Goal: Navigation & Orientation: Find specific page/section

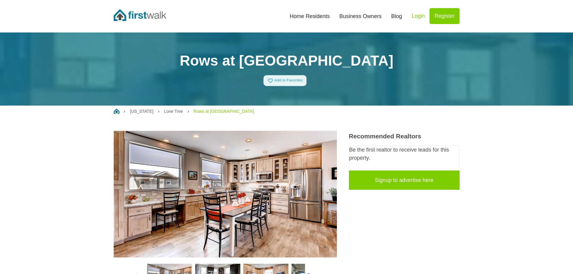
click at [304, 17] on link "Home Residents" at bounding box center [310, 16] width 50 height 13
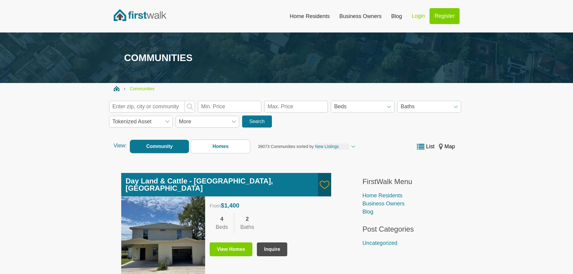
click at [159, 126] on select "Tokenized Asset No Yes" at bounding box center [141, 121] width 63 height 11
click at [159, 125] on select "Tokenized Asset No Yes" at bounding box center [141, 121] width 63 height 11
click at [216, 126] on span "More" at bounding box center [208, 122] width 64 height 12
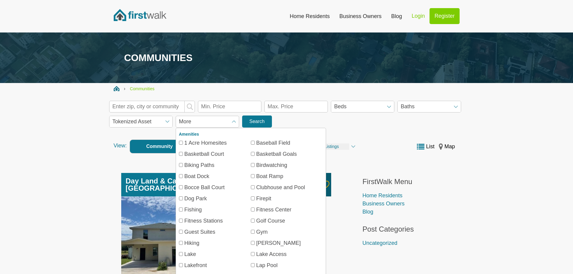
click at [216, 126] on span "More" at bounding box center [208, 122] width 64 height 12
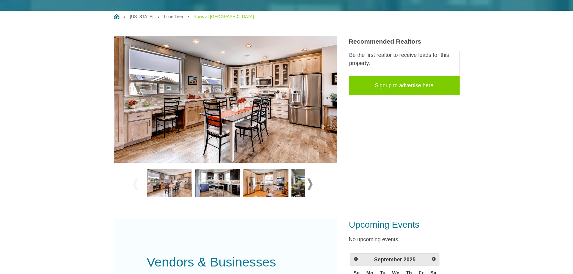
scroll to position [90, 0]
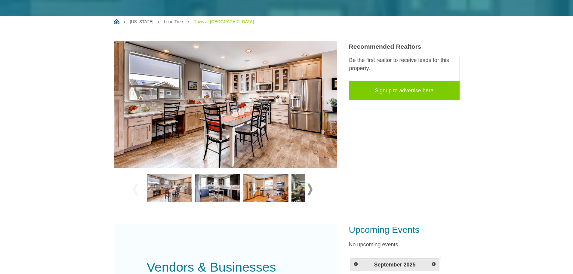
click at [228, 187] on img at bounding box center [217, 188] width 45 height 28
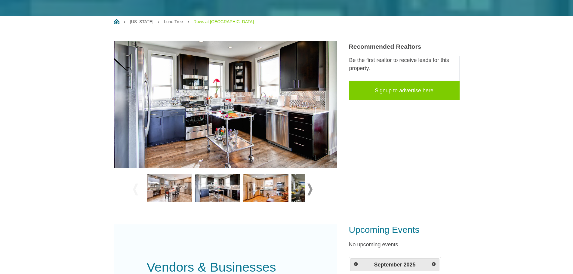
click at [266, 191] on img at bounding box center [266, 188] width 45 height 28
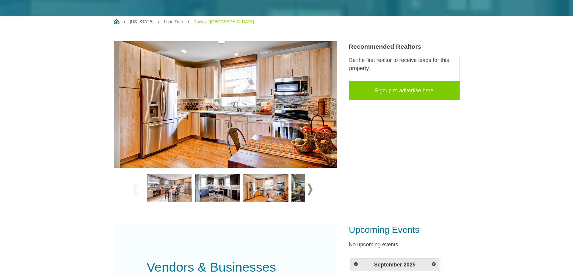
click at [299, 196] on img at bounding box center [314, 188] width 45 height 28
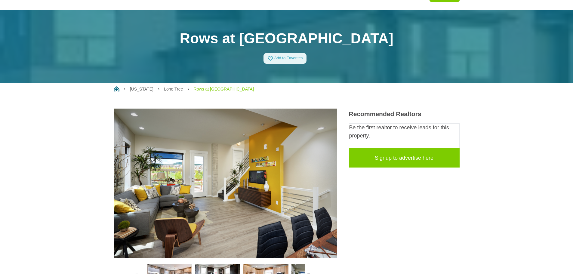
scroll to position [0, 0]
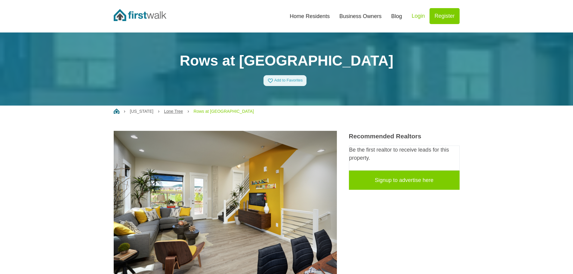
click at [167, 111] on link "Lone Tree" at bounding box center [173, 111] width 19 height 5
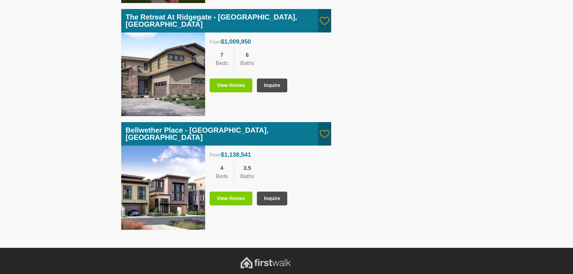
scroll to position [395, 0]
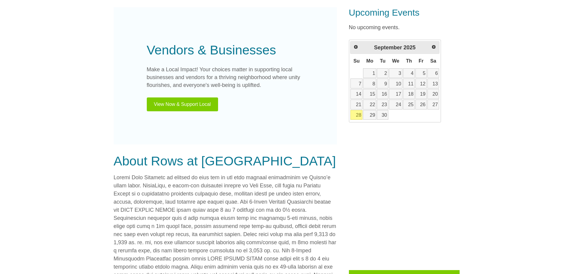
scroll to position [421, 0]
